Goal: Information Seeking & Learning: Learn about a topic

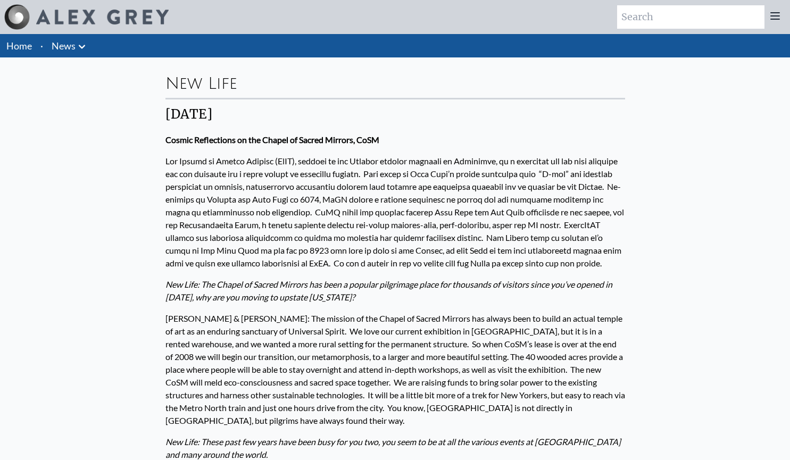
click at [33, 48] on li "Home" at bounding box center [18, 45] width 36 height 23
click at [22, 27] on img at bounding box center [17, 17] width 26 height 26
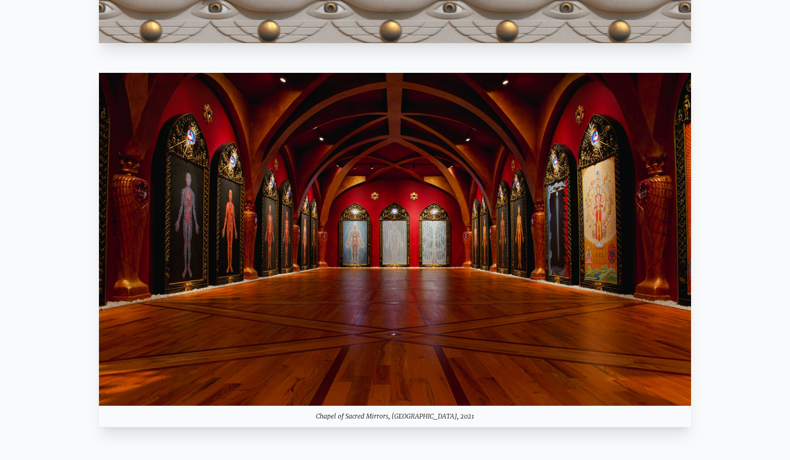
scroll to position [937, 0]
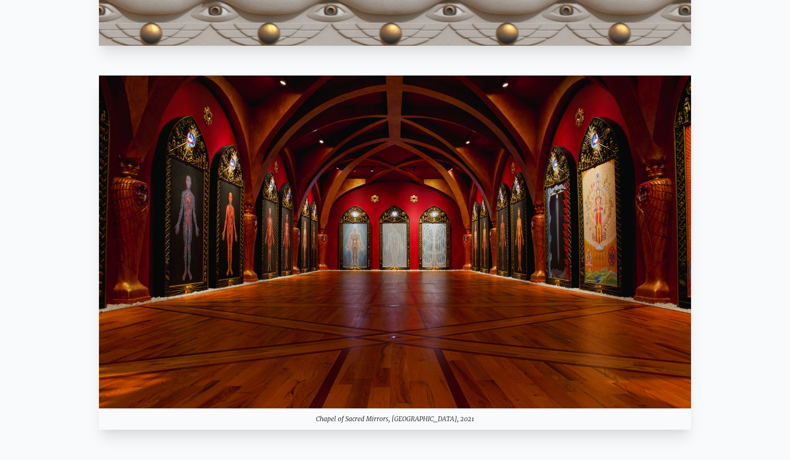
click at [433, 266] on img at bounding box center [395, 242] width 593 height 333
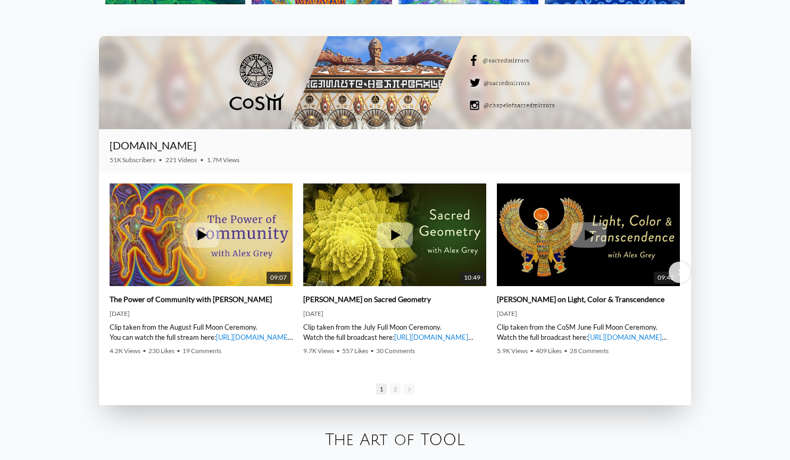
scroll to position [1581, 0]
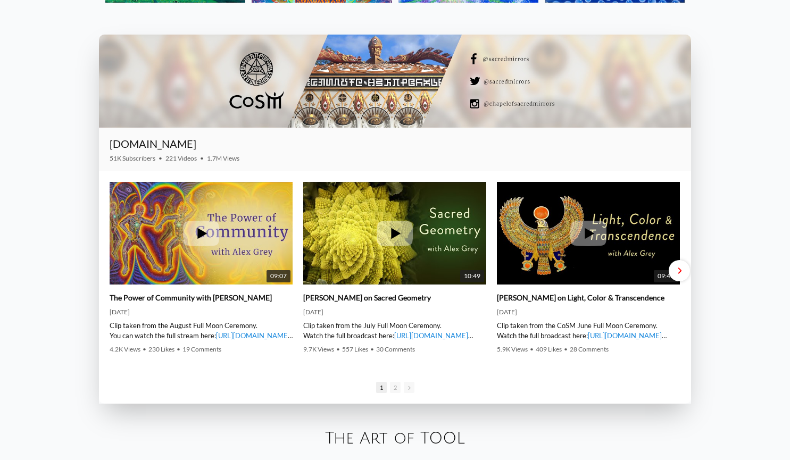
click at [681, 276] on div "Next slide" at bounding box center [679, 270] width 21 height 21
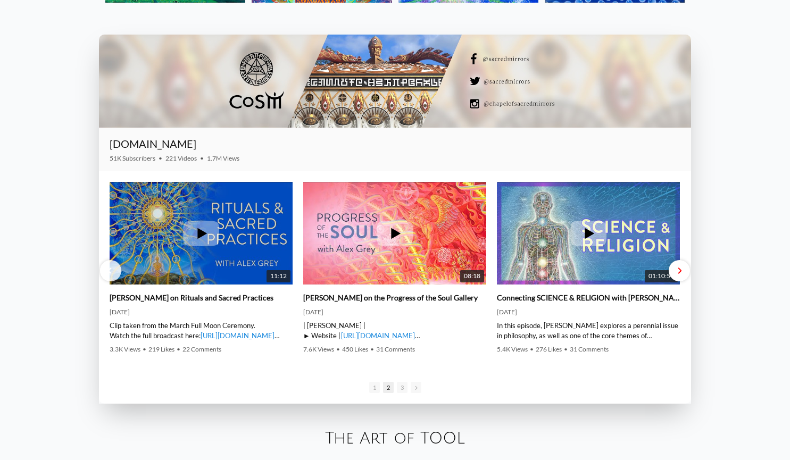
click at [681, 276] on div "Next slide" at bounding box center [679, 270] width 21 height 21
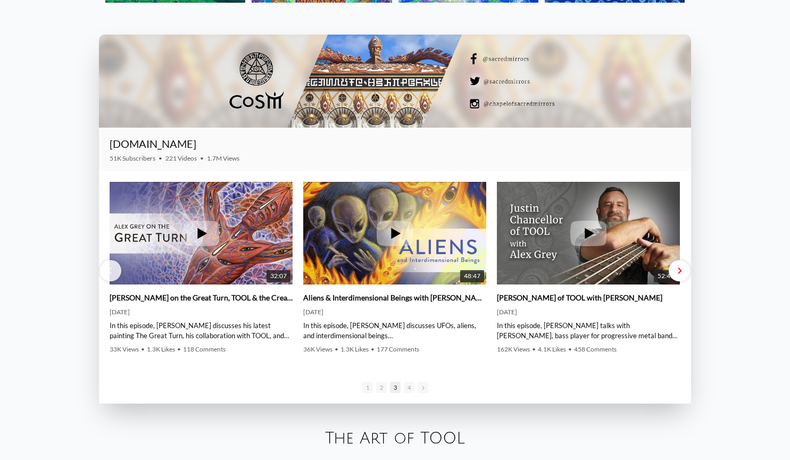
click at [681, 276] on div "Next slide" at bounding box center [679, 270] width 21 height 21
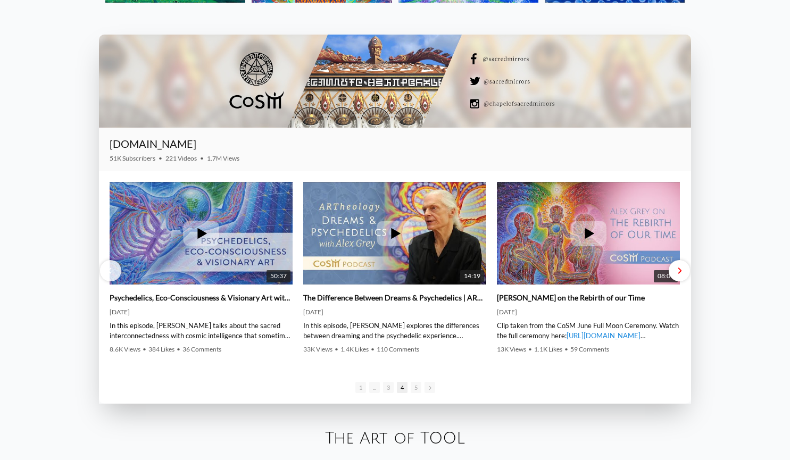
click at [681, 276] on div "Next slide" at bounding box center [679, 270] width 21 height 21
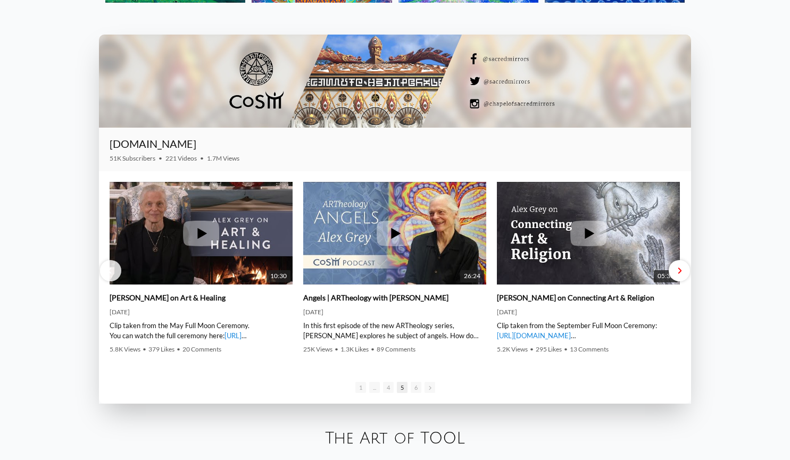
click at [681, 276] on div "Next slide" at bounding box center [679, 270] width 21 height 21
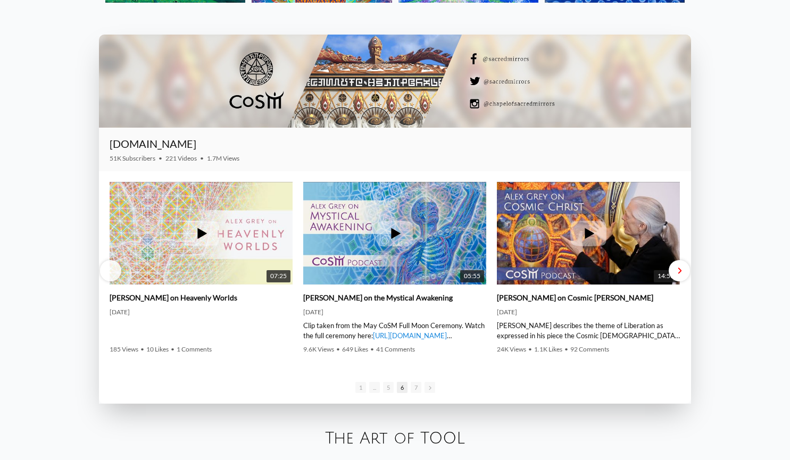
click at [681, 276] on div "Next slide" at bounding box center [679, 270] width 21 height 21
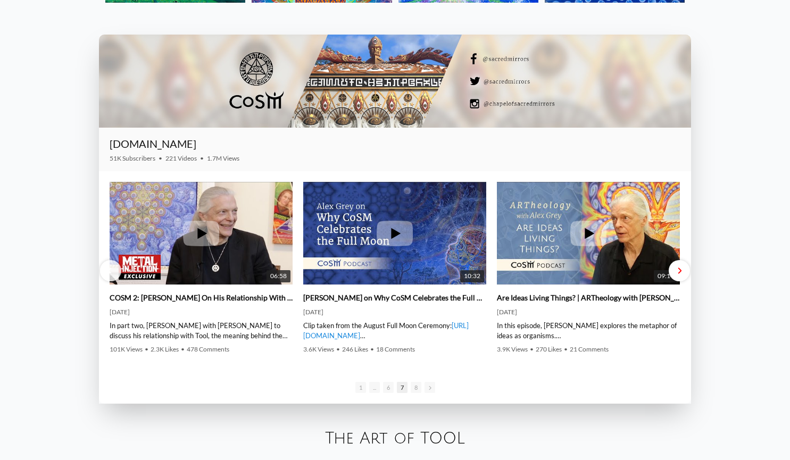
click at [681, 276] on div "Next slide" at bounding box center [679, 270] width 21 height 21
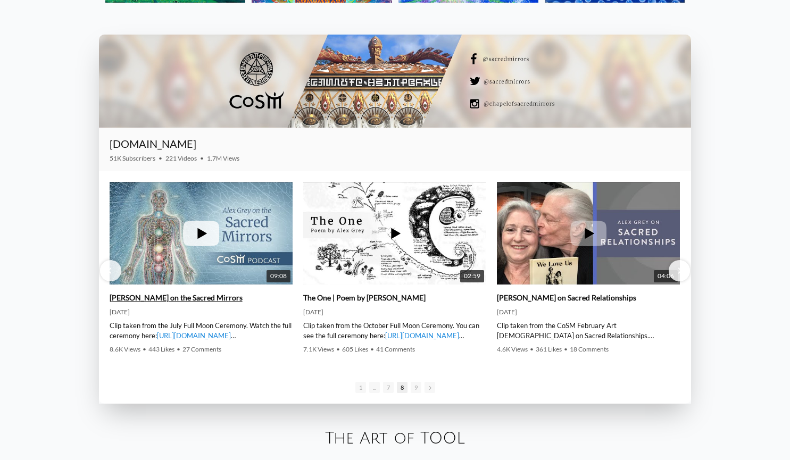
click at [195, 232] on icon at bounding box center [201, 234] width 36 height 26
click at [679, 269] on span "Next slide" at bounding box center [679, 271] width 4 height 8
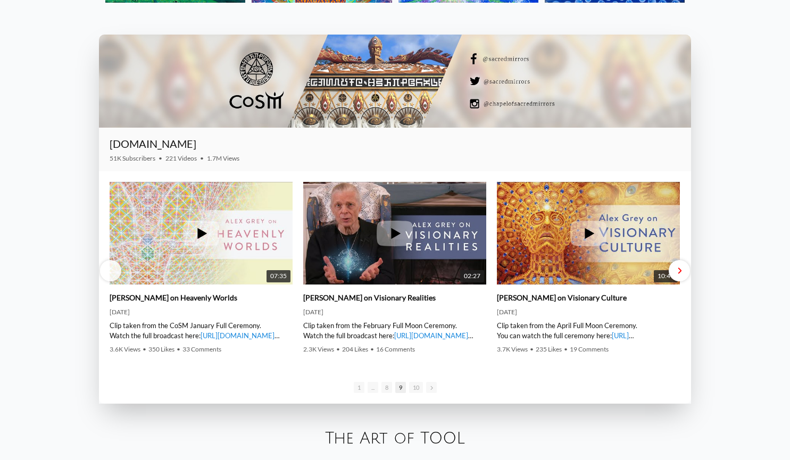
click at [679, 269] on span "Next slide" at bounding box center [679, 271] width 4 height 8
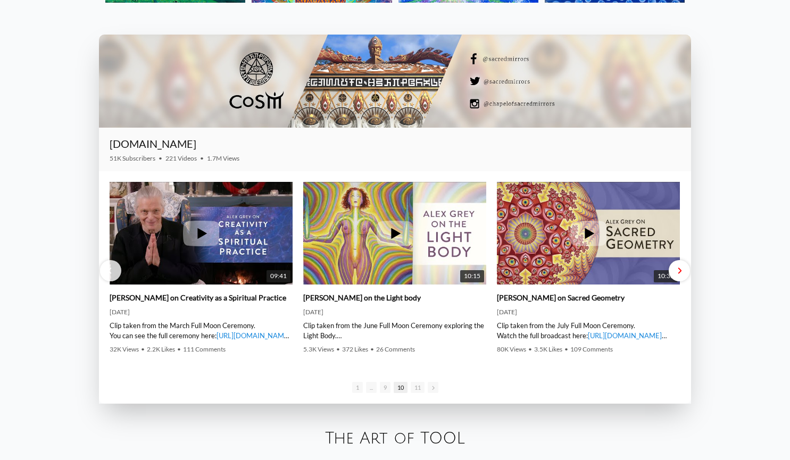
click at [679, 269] on span "Next slide" at bounding box center [679, 271] width 4 height 8
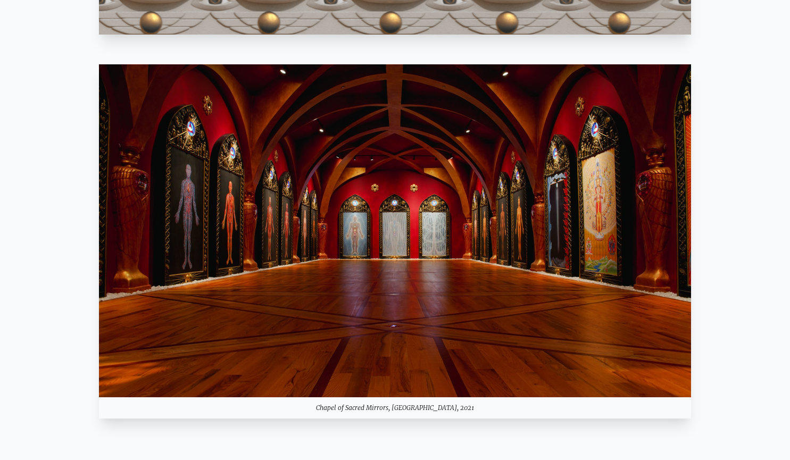
scroll to position [949, 0]
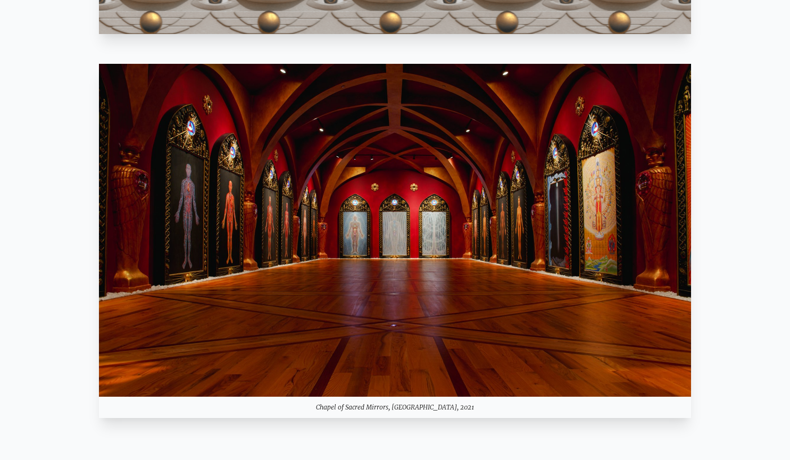
click at [404, 193] on img at bounding box center [395, 230] width 593 height 333
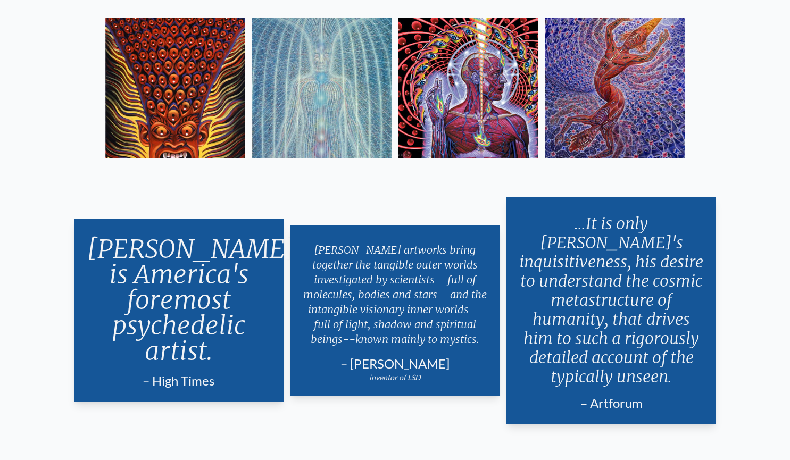
scroll to position [2040, 0]
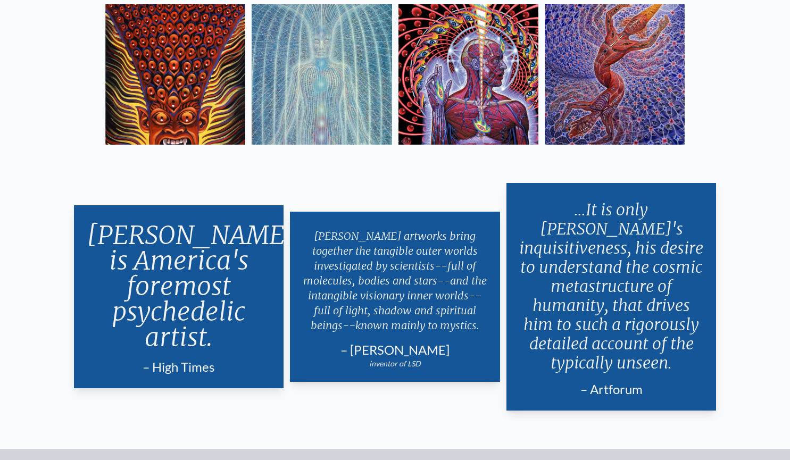
click at [323, 135] on img at bounding box center [322, 74] width 140 height 140
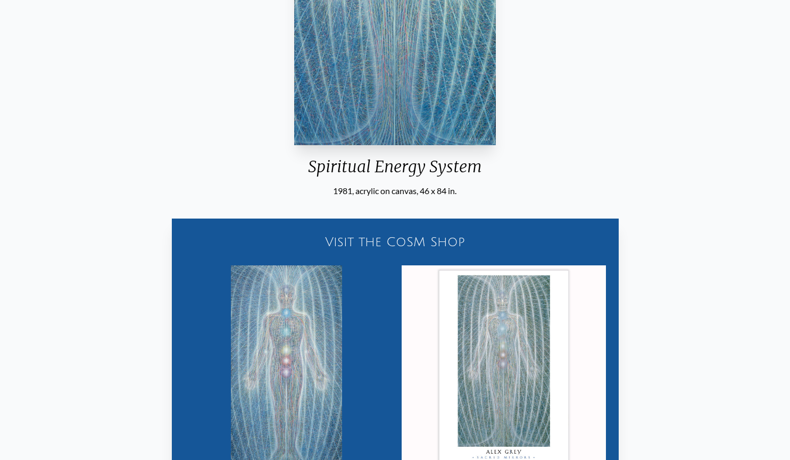
scroll to position [508, 0]
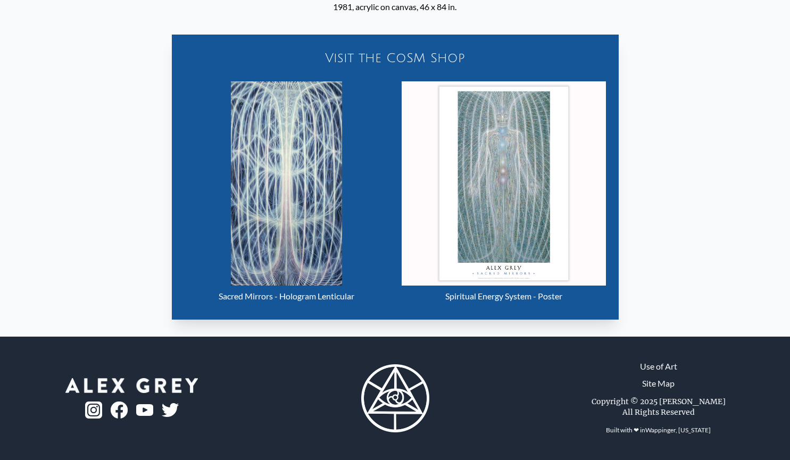
click at [310, 185] on img "16 / 23" at bounding box center [287, 183] width 112 height 204
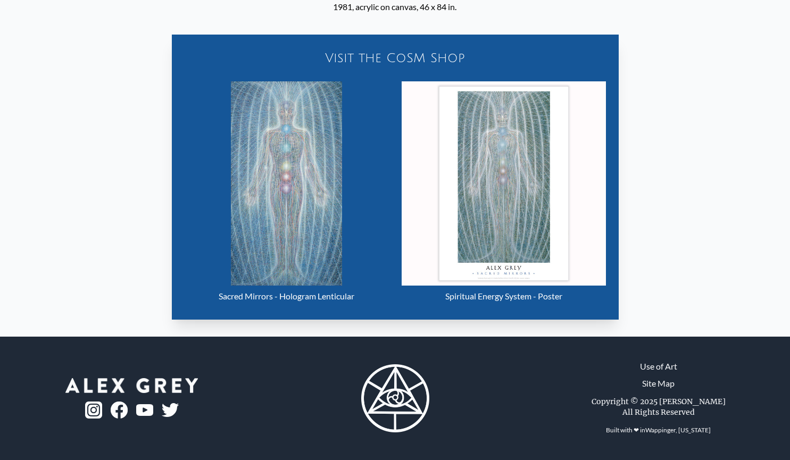
click at [317, 184] on img "16 / 23" at bounding box center [287, 183] width 112 height 204
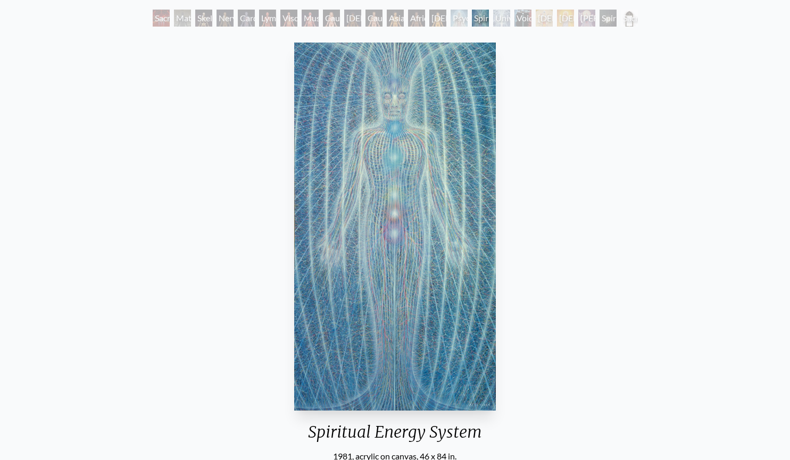
scroll to position [0, 0]
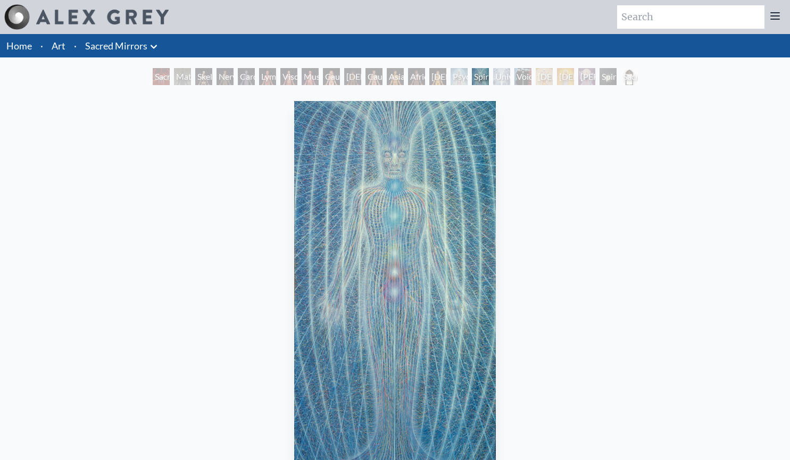
click at [157, 76] on div "Sacred Mirrors Room, Entheon" at bounding box center [161, 76] width 17 height 17
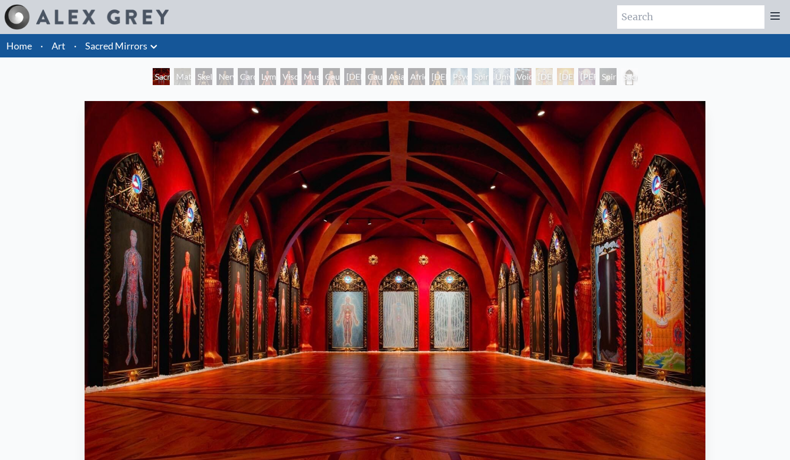
click at [230, 73] on div "Nervous System" at bounding box center [225, 76] width 17 height 17
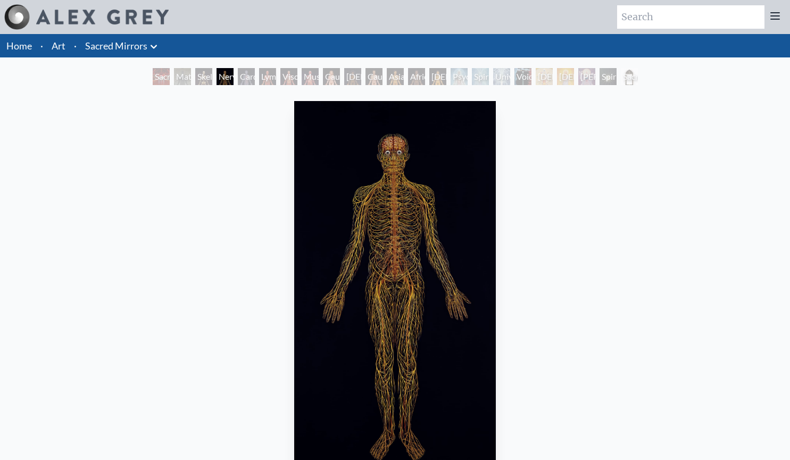
click at [319, 78] on div "Muscle System" at bounding box center [310, 76] width 17 height 17
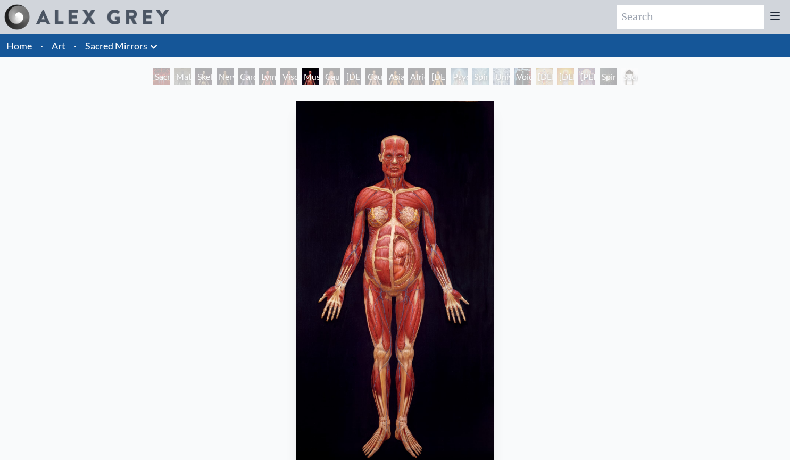
click at [489, 80] on div "Spiritual Energy System" at bounding box center [480, 76] width 17 height 17
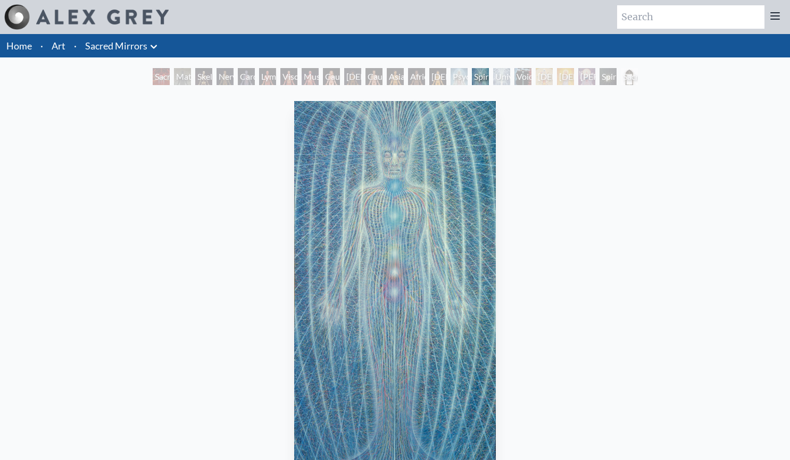
click at [617, 75] on div "Spiritual World" at bounding box center [608, 76] width 17 height 17
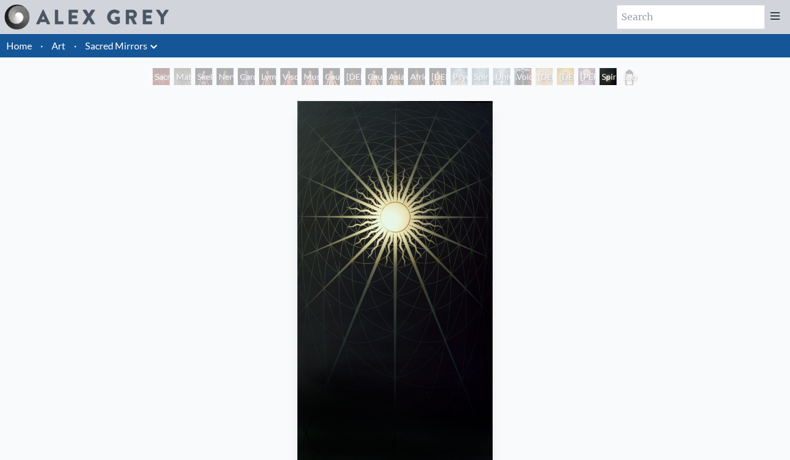
click at [638, 78] on div "Sacred Mirrors Frame" at bounding box center [629, 76] width 17 height 17
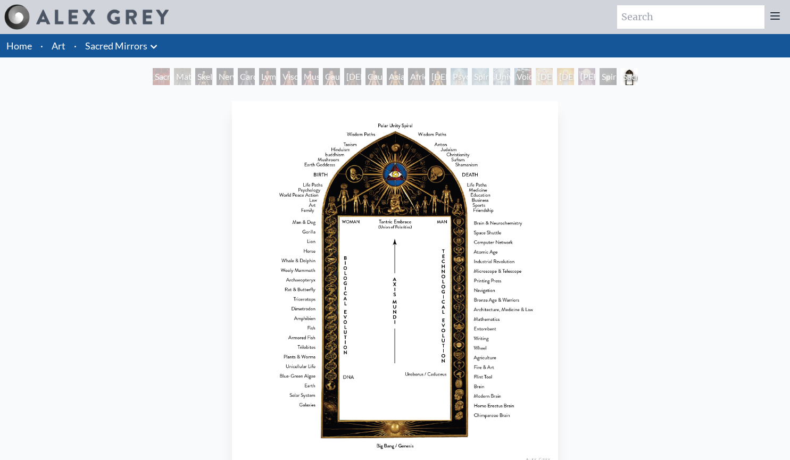
click at [580, 74] on div "Sophia" at bounding box center [586, 76] width 17 height 17
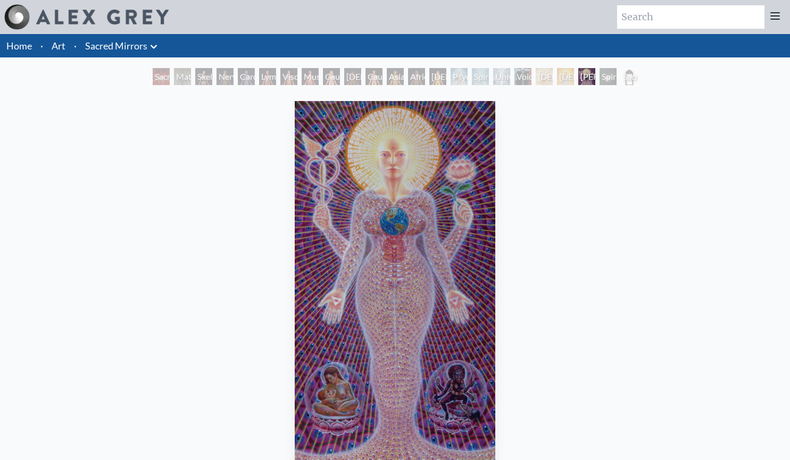
click at [557, 74] on div "Christ" at bounding box center [565, 76] width 17 height 17
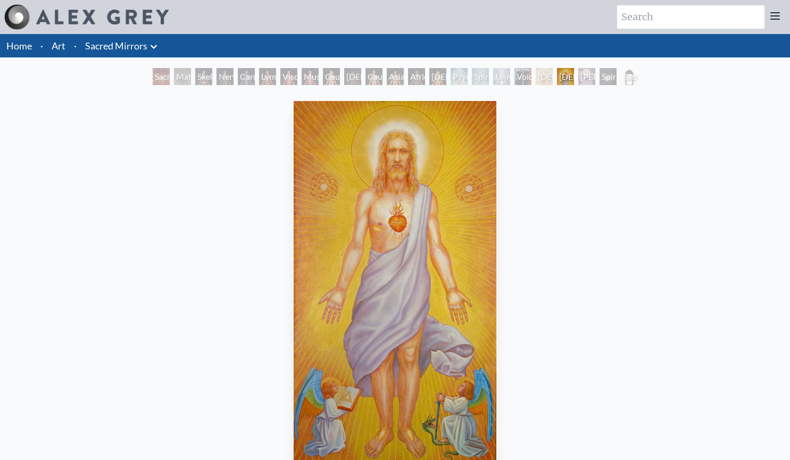
click at [536, 76] on div "Avalokitesvara" at bounding box center [544, 76] width 17 height 17
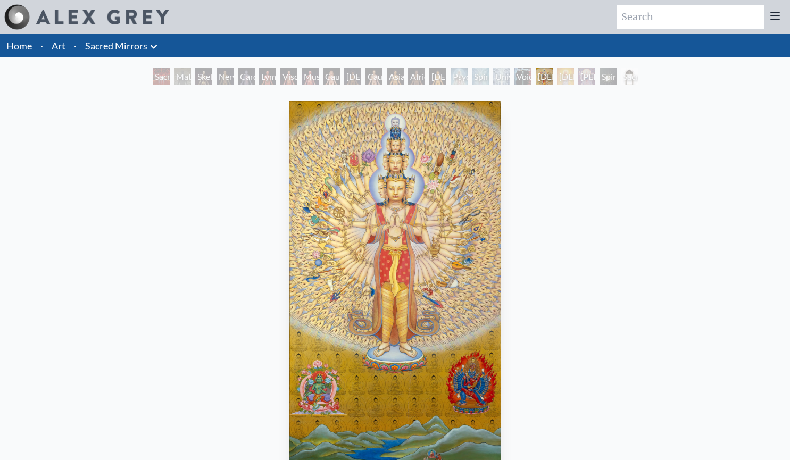
click at [506, 78] on div "Universal Mind Lattice" at bounding box center [501, 76] width 17 height 17
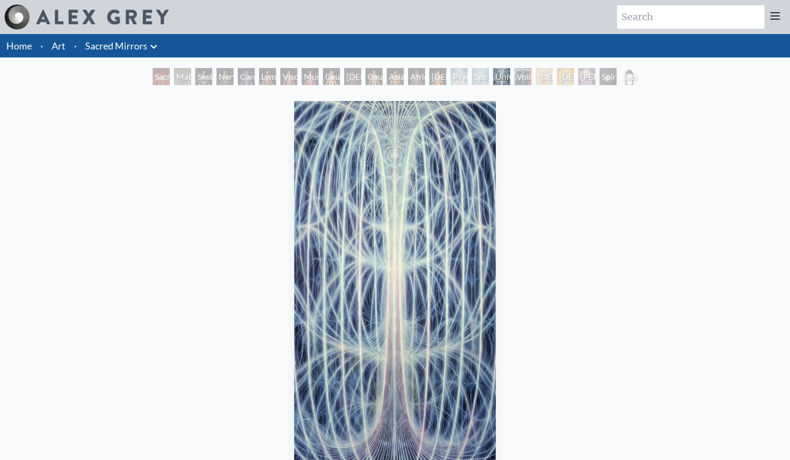
click at [542, 77] on div "Avalokitesvara" at bounding box center [544, 76] width 17 height 17
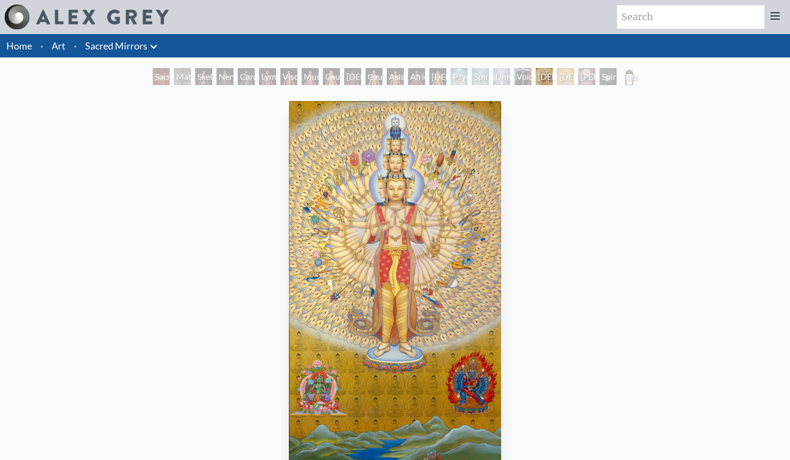
click at [519, 79] on div "Void Clear Light" at bounding box center [522, 76] width 17 height 17
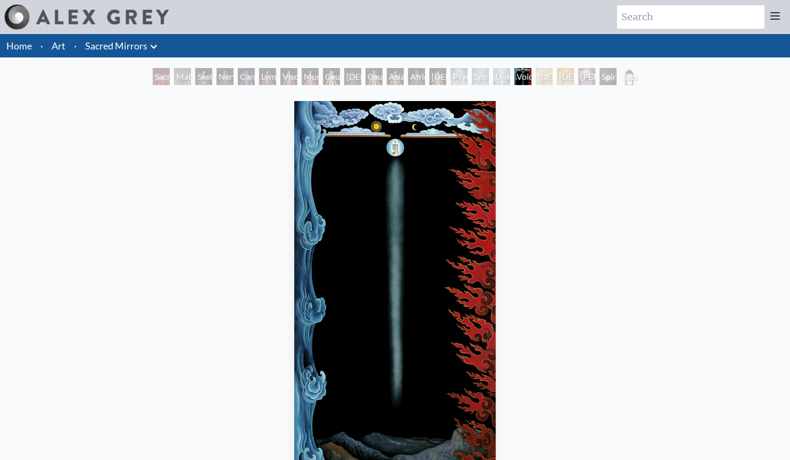
click at [147, 48] on icon at bounding box center [153, 46] width 13 height 13
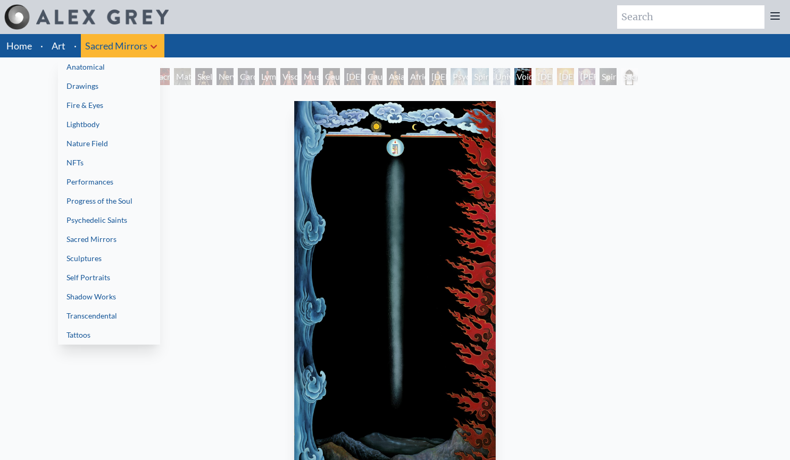
click at [137, 67] on link "Anatomical" at bounding box center [109, 66] width 102 height 19
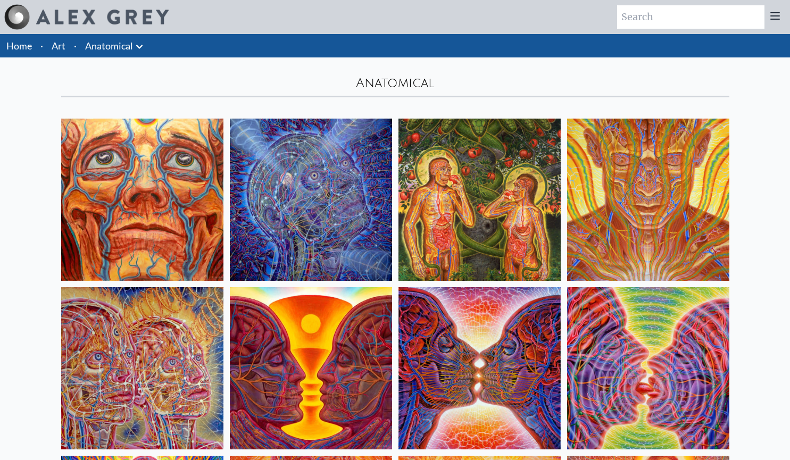
click at [210, 69] on div "Anatomical" at bounding box center [395, 77] width 681 height 40
click at [444, 163] on img at bounding box center [479, 200] width 162 height 162
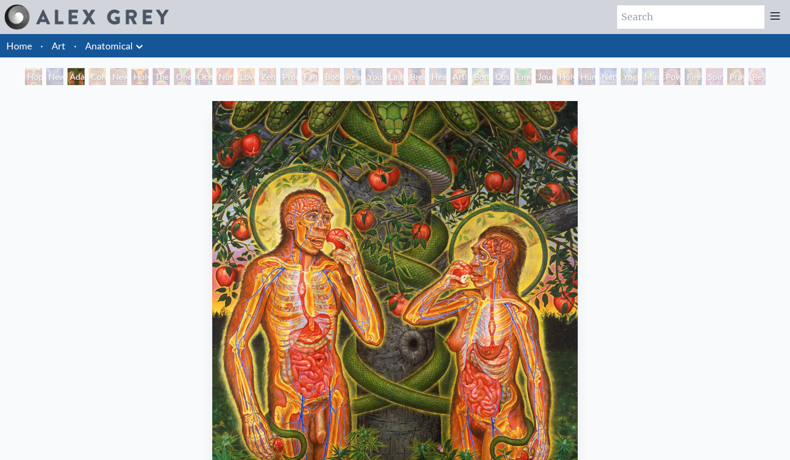
click at [102, 43] on link "Anatomical" at bounding box center [109, 45] width 48 height 15
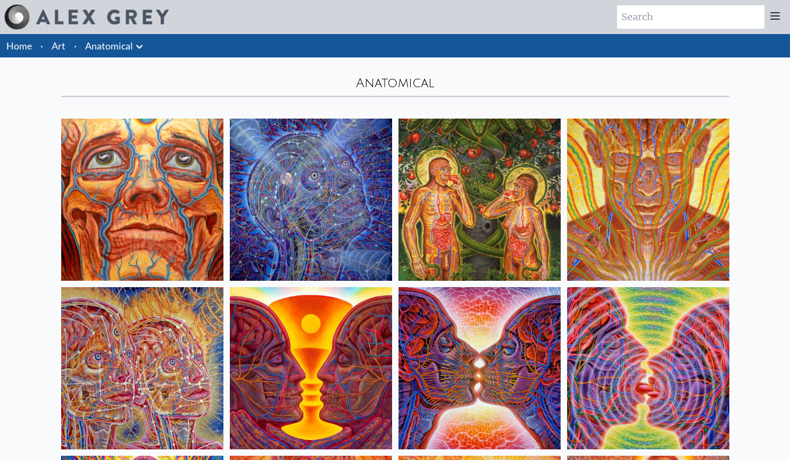
click at [136, 49] on icon at bounding box center [139, 46] width 13 height 13
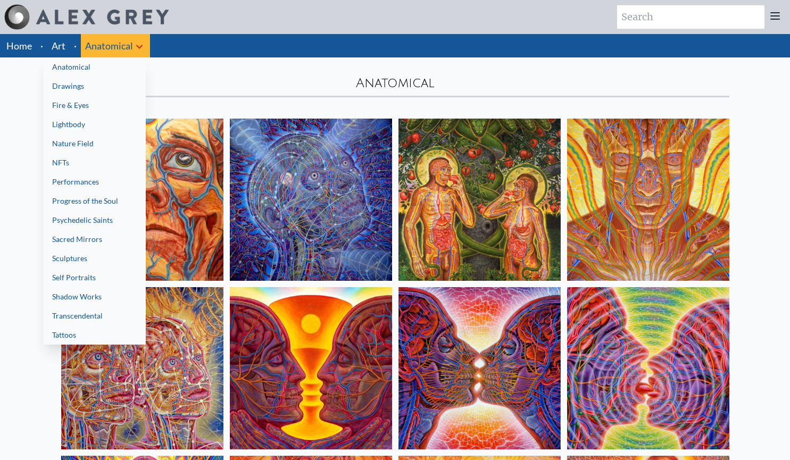
click at [123, 246] on link "Sacred Mirrors" at bounding box center [95, 239] width 102 height 19
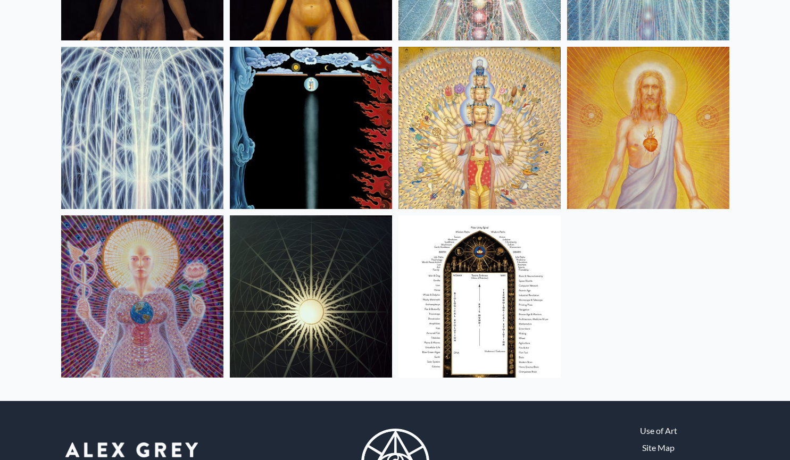
scroll to position [747, 0]
